Goal: Task Accomplishment & Management: Use online tool/utility

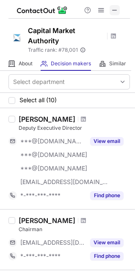
click at [114, 7] on span at bounding box center [114, 10] width 7 height 7
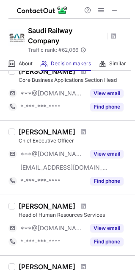
scroll to position [59, 0]
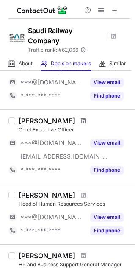
click at [81, 122] on span at bounding box center [83, 120] width 5 height 7
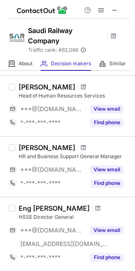
scroll to position [168, 0]
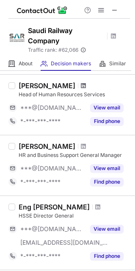
click at [81, 86] on span at bounding box center [83, 85] width 5 height 7
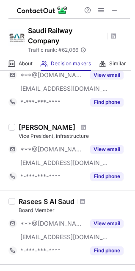
scroll to position [325, 0]
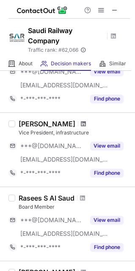
click at [85, 122] on span at bounding box center [83, 123] width 5 height 7
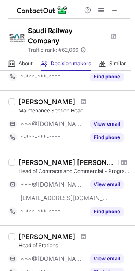
scroll to position [491, 0]
